Goal: Task Accomplishment & Management: Manage account settings

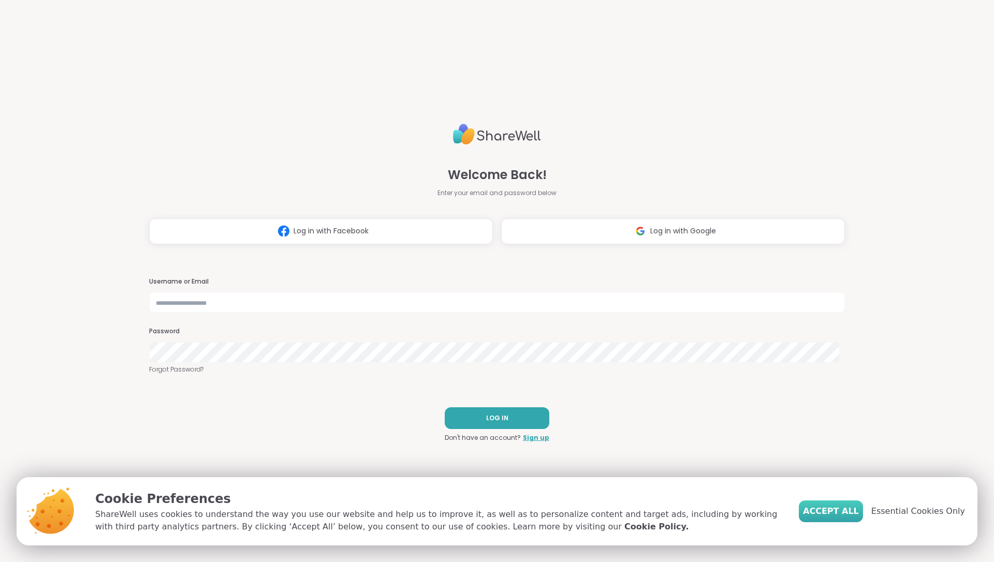
click at [850, 512] on span "Accept All" at bounding box center [831, 511] width 56 height 12
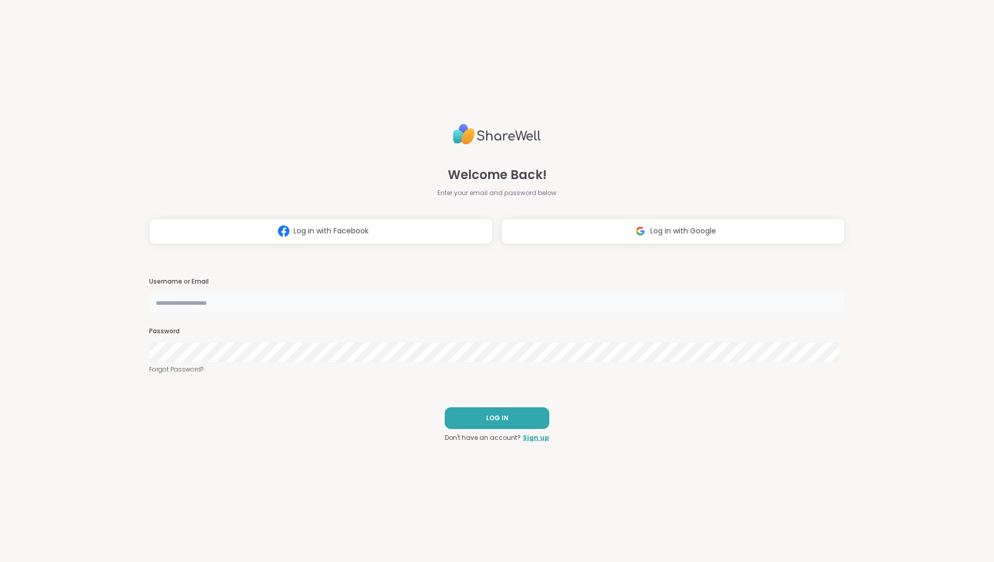
click at [524, 300] on input "text" at bounding box center [497, 302] width 696 height 21
type input "**********"
click at [494, 418] on span "LOG IN" at bounding box center [497, 418] width 22 height 9
